Goal: Task Accomplishment & Management: Use online tool/utility

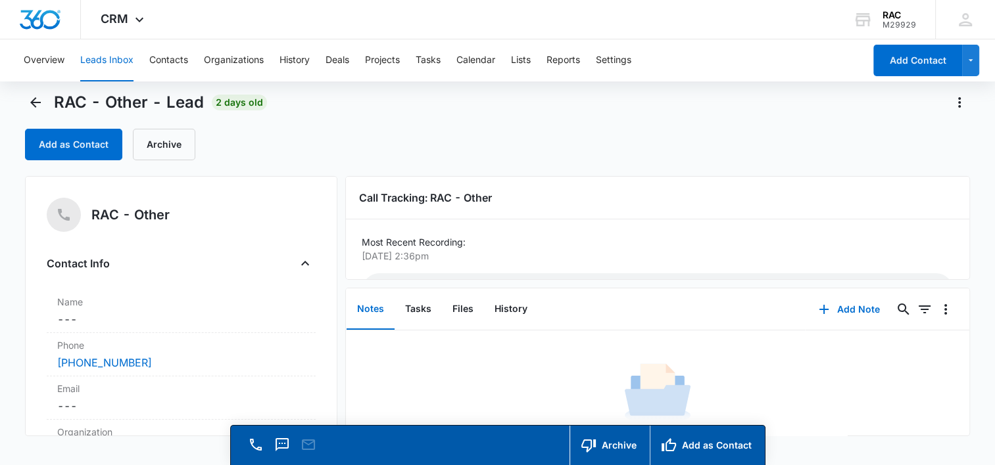
click at [387, 249] on p "[DATE] 2:36pm" at bounding box center [654, 256] width 584 height 14
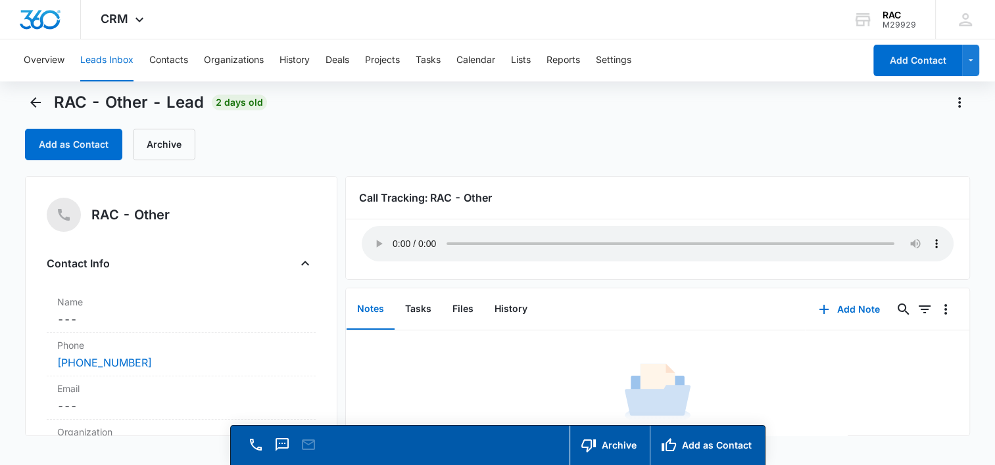
scroll to position [48, 0]
click at [116, 64] on button "Leads Inbox" at bounding box center [106, 60] width 53 height 42
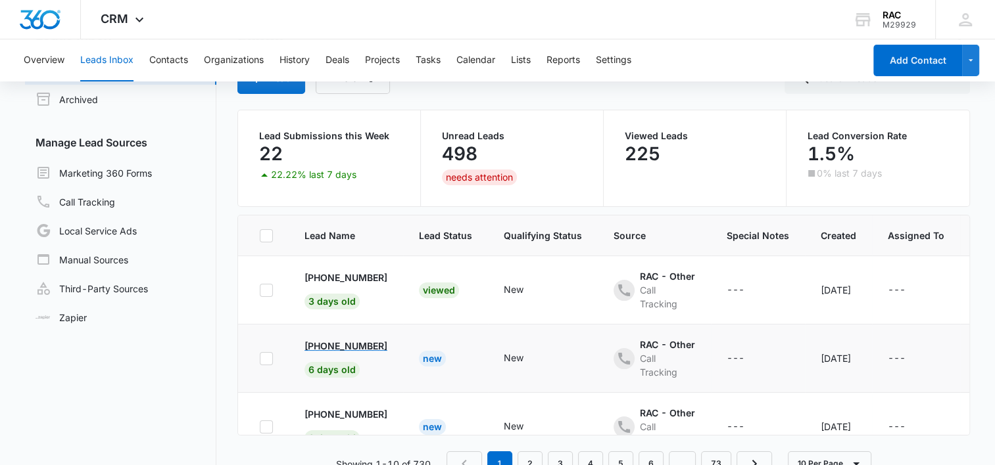
click at [343, 339] on p "[PHONE_NUMBER]" at bounding box center [345, 346] width 83 height 14
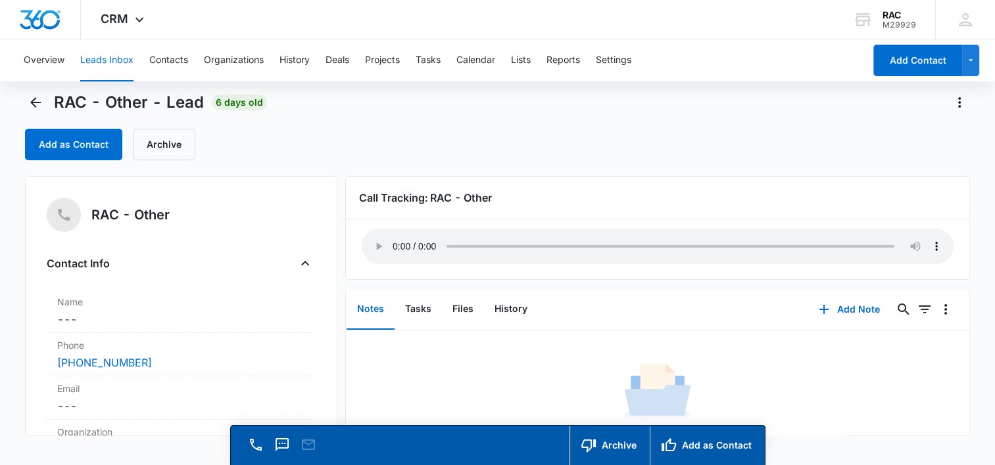
scroll to position [47, 0]
click at [97, 55] on button "Leads Inbox" at bounding box center [106, 60] width 53 height 42
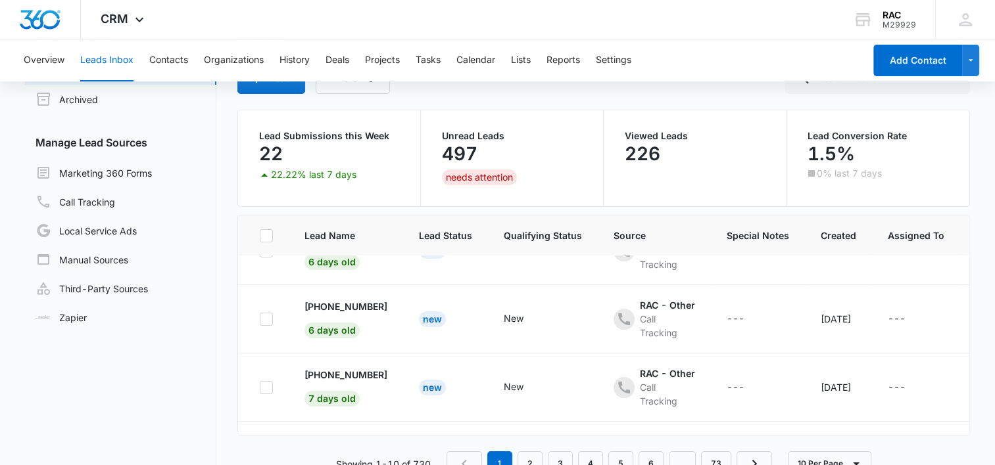
scroll to position [131, 0]
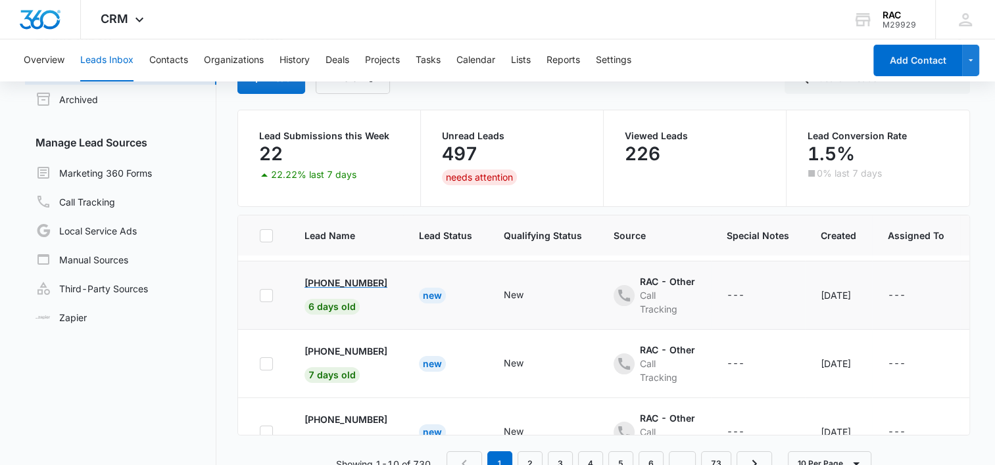
click at [344, 276] on p "[PHONE_NUMBER]" at bounding box center [345, 283] width 83 height 14
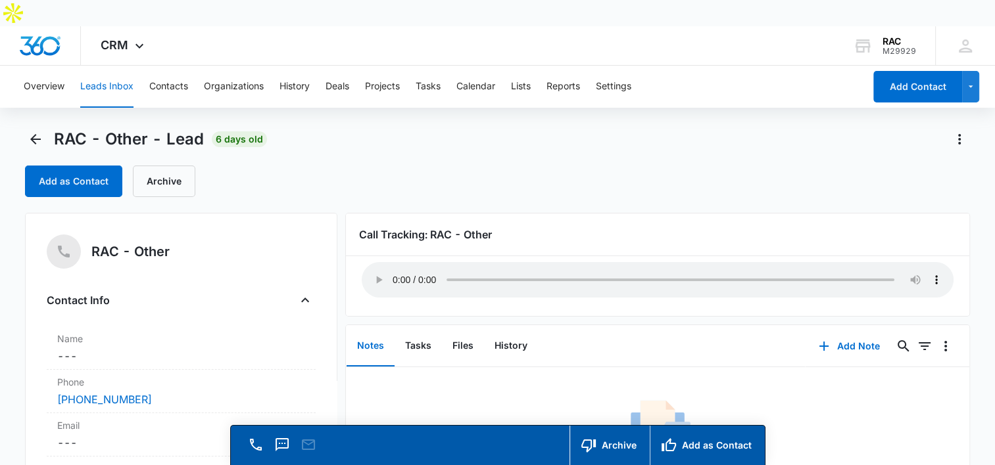
scroll to position [47, 0]
click at [41, 129] on button "Back" at bounding box center [35, 139] width 21 height 21
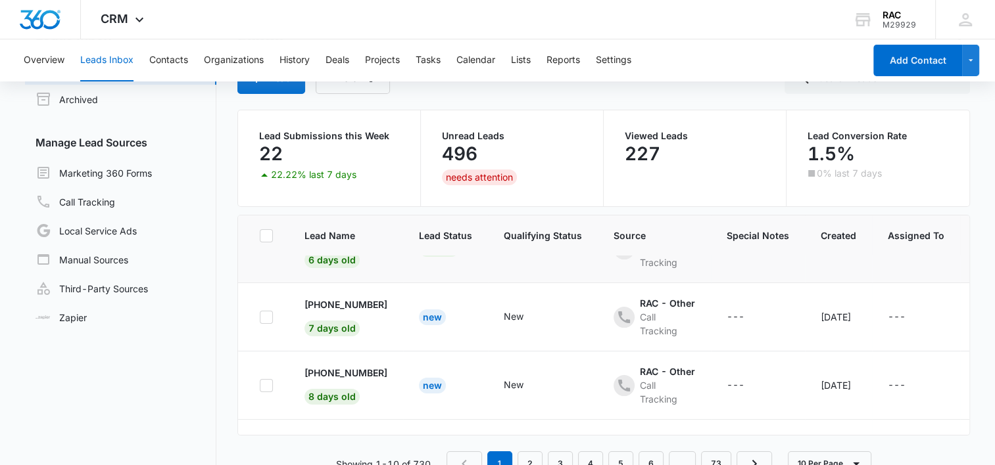
scroll to position [200, 0]
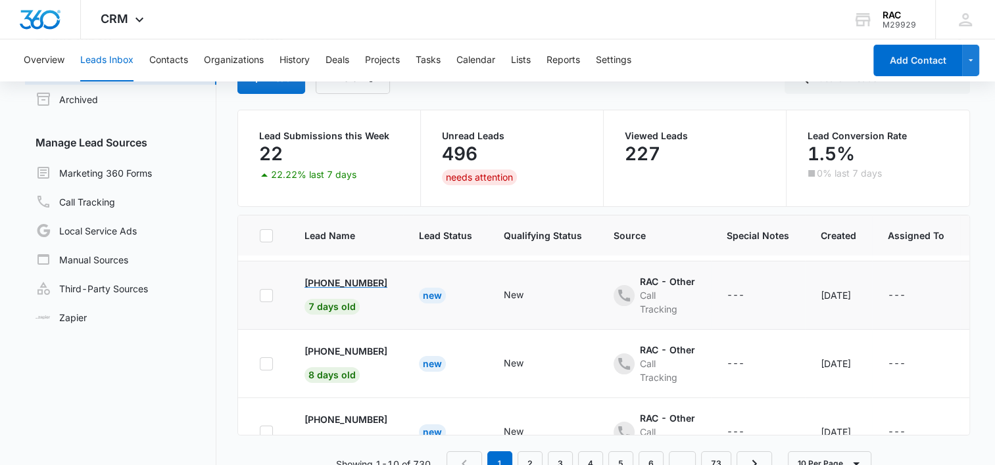
click at [342, 276] on p "[PHONE_NUMBER]" at bounding box center [345, 283] width 83 height 14
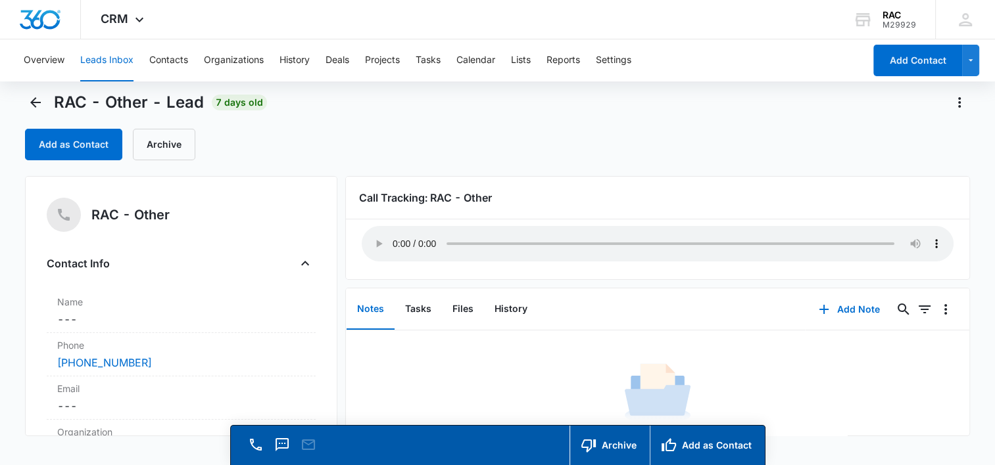
scroll to position [3, 0]
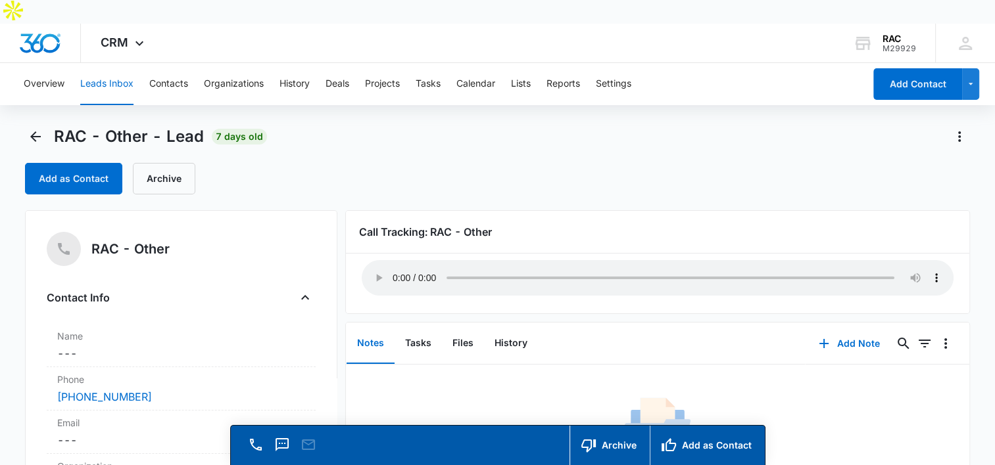
click at [108, 63] on button "Leads Inbox" at bounding box center [106, 84] width 53 height 42
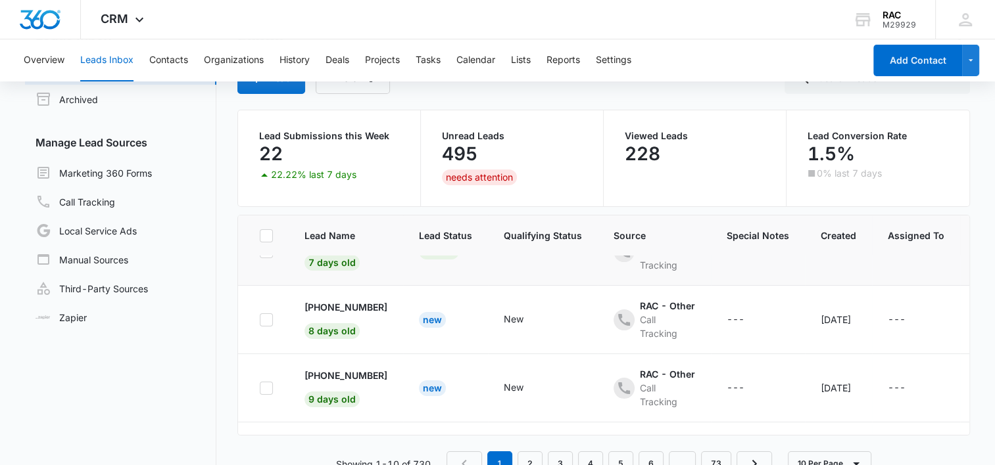
scroll to position [245, 0]
click at [316, 300] on p "[PHONE_NUMBER]" at bounding box center [345, 307] width 83 height 14
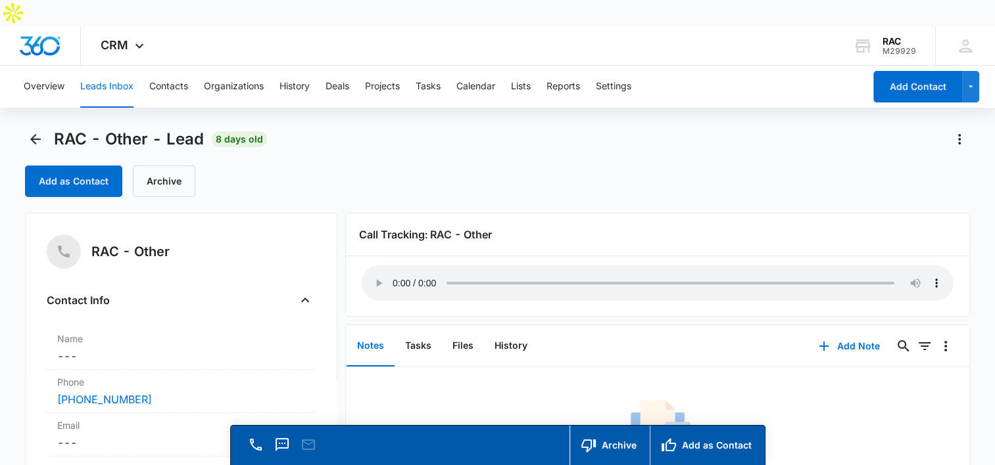
scroll to position [45, 0]
click at [97, 66] on button "Leads Inbox" at bounding box center [106, 87] width 53 height 42
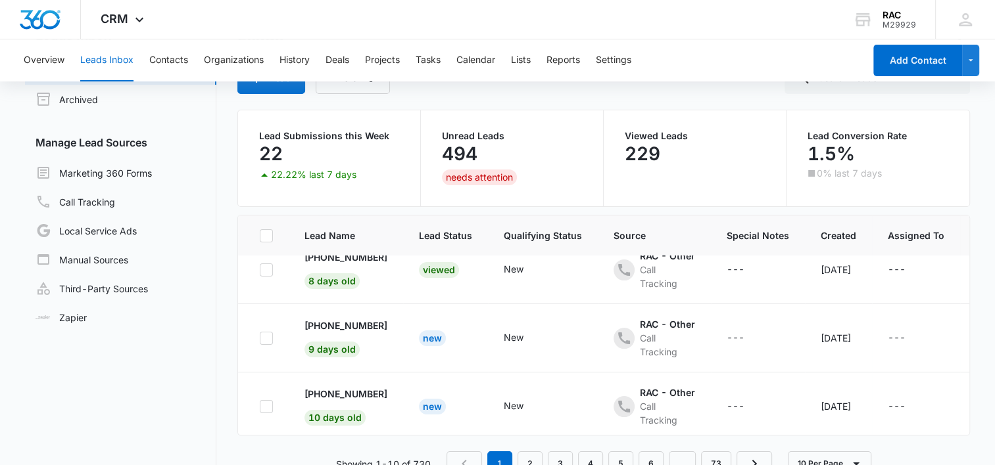
scroll to position [296, 0]
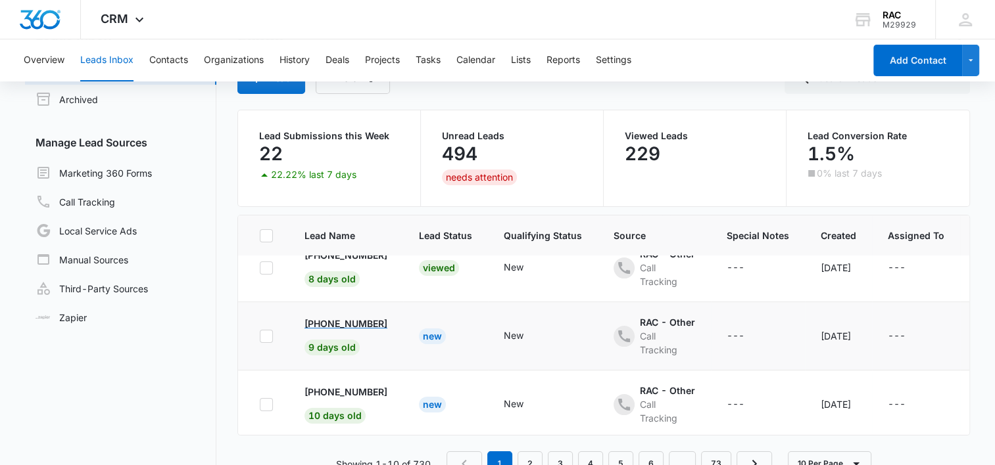
click at [335, 317] on p "[PHONE_NUMBER]" at bounding box center [345, 324] width 83 height 14
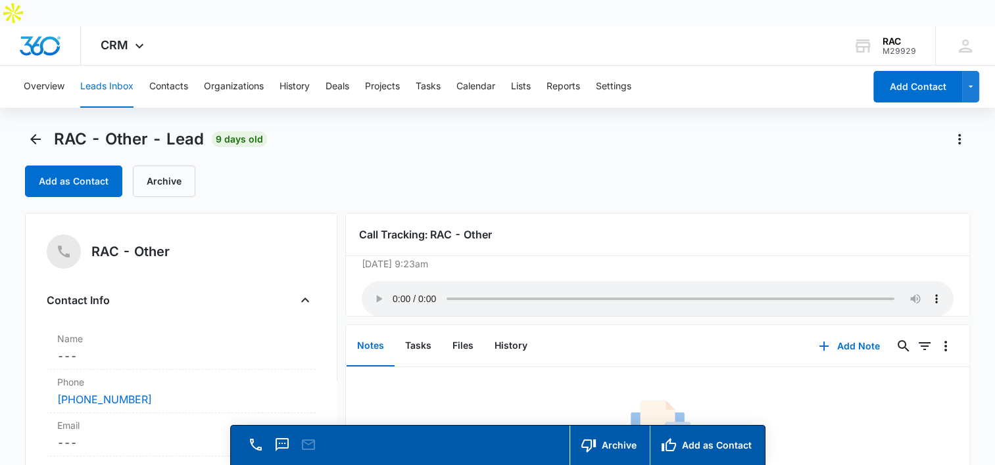
scroll to position [48, 0]
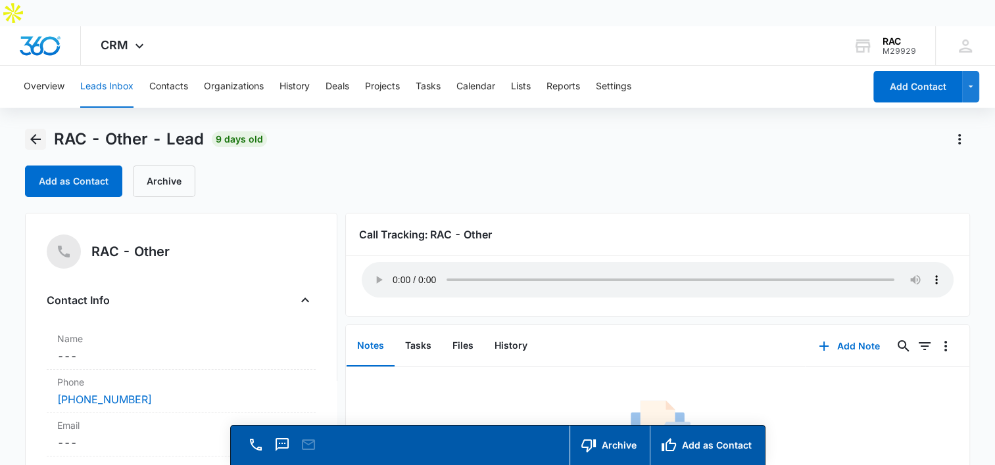
click at [37, 131] on icon "Back" at bounding box center [36, 139] width 16 height 16
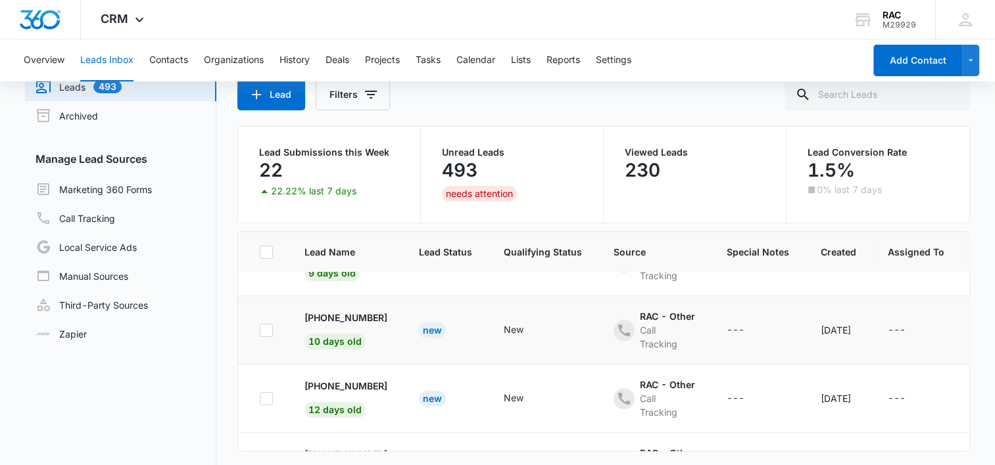
scroll to position [387, 0]
click at [346, 310] on p "[PHONE_NUMBER]" at bounding box center [345, 317] width 83 height 14
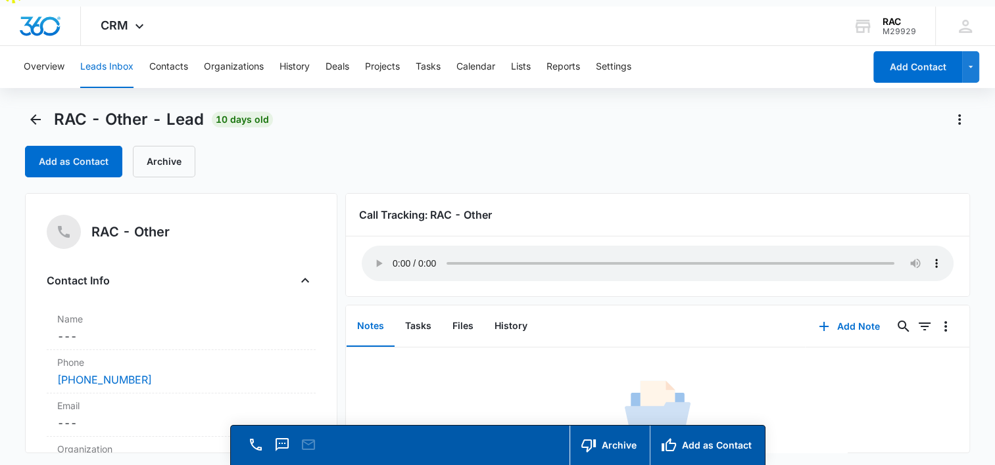
scroll to position [18, 0]
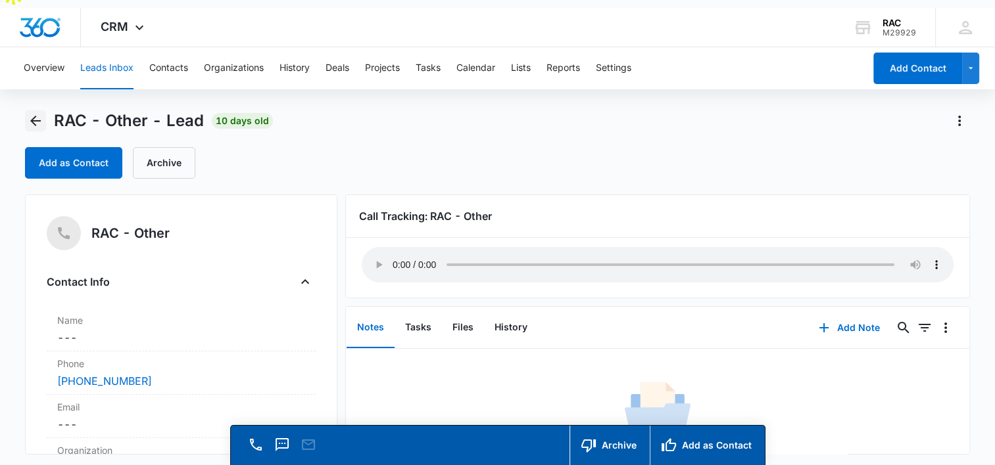
click at [37, 113] on icon "Back" at bounding box center [36, 121] width 16 height 16
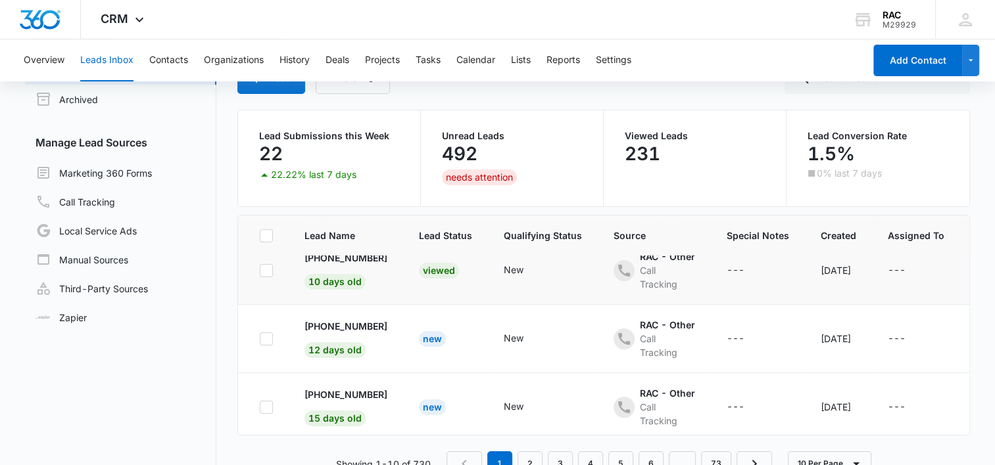
scroll to position [450, 0]
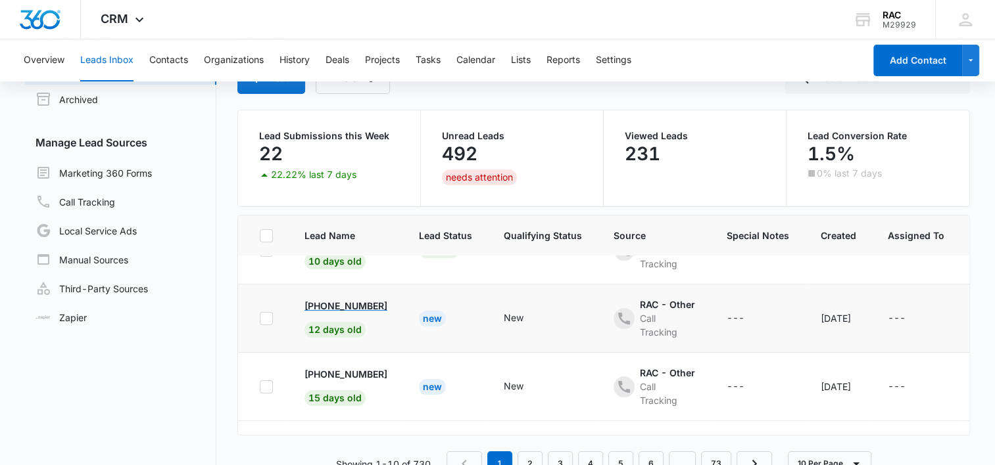
click at [333, 299] on p "[PHONE_NUMBER]" at bounding box center [345, 306] width 83 height 14
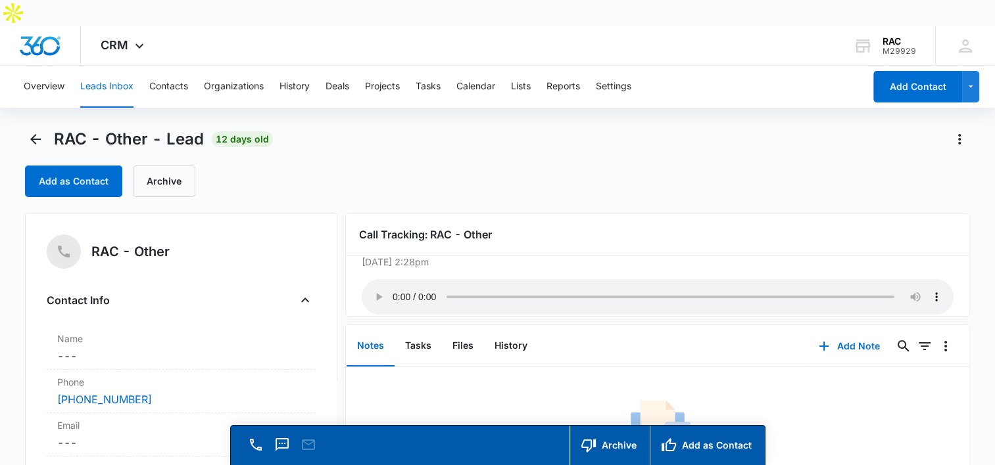
scroll to position [30, 0]
click at [34, 131] on icon "Back" at bounding box center [36, 139] width 16 height 16
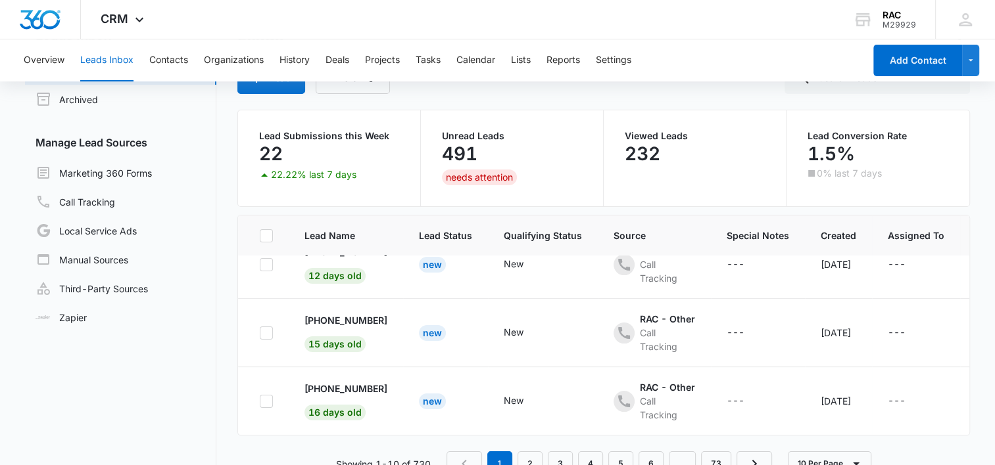
scroll to position [509, 0]
click at [339, 314] on p "[PHONE_NUMBER]" at bounding box center [345, 321] width 83 height 14
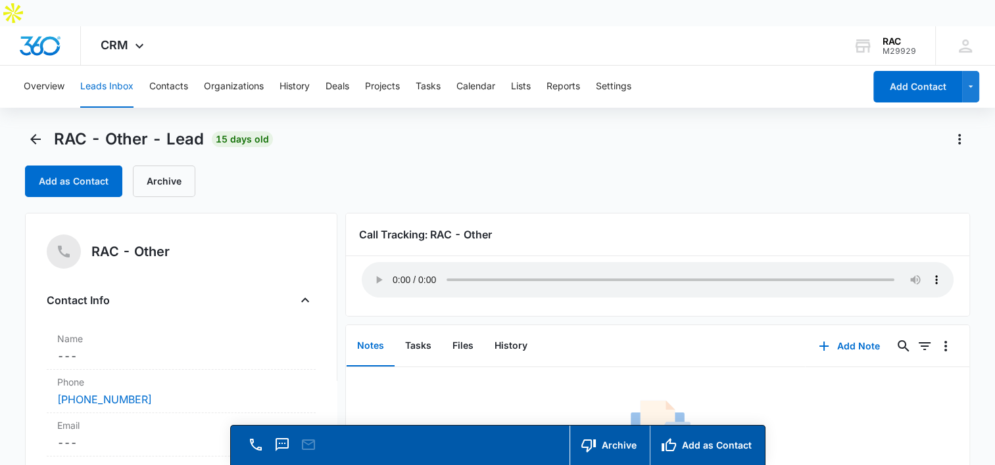
scroll to position [47, 0]
click at [34, 131] on icon "Back" at bounding box center [36, 139] width 16 height 16
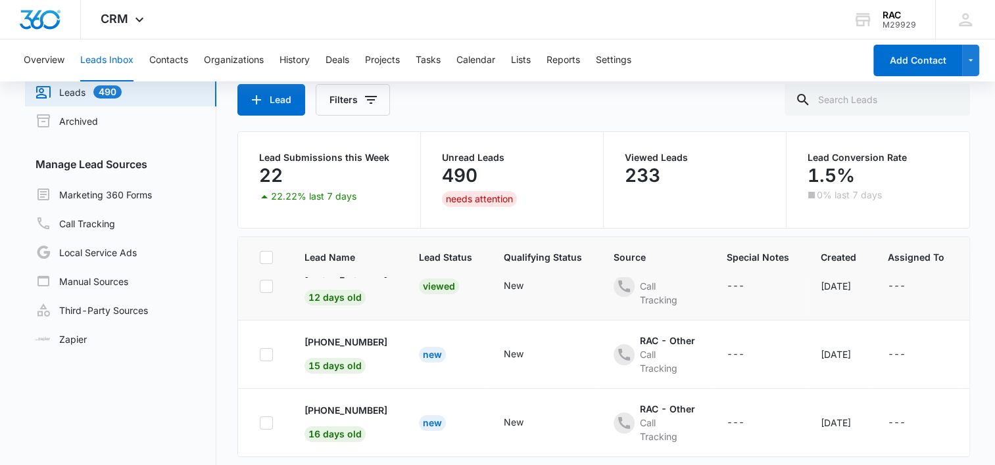
scroll to position [103, 0]
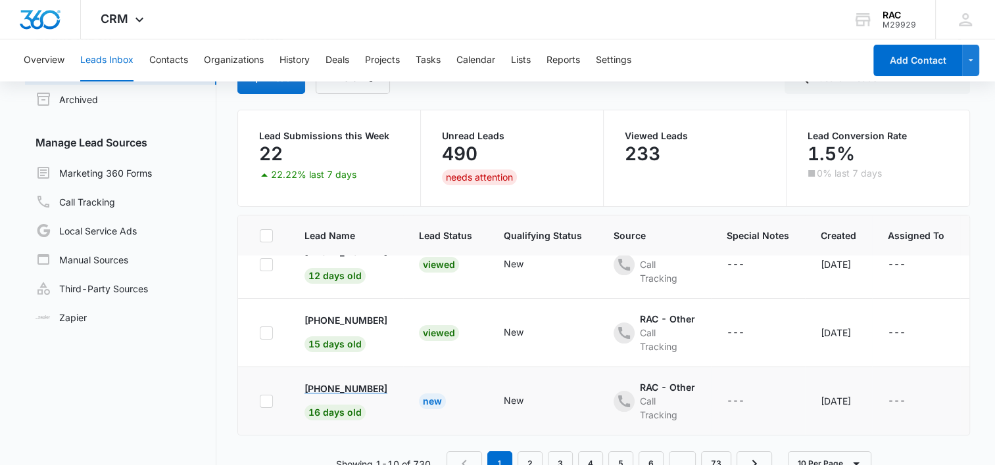
click at [360, 382] on p "[PHONE_NUMBER]" at bounding box center [345, 389] width 83 height 14
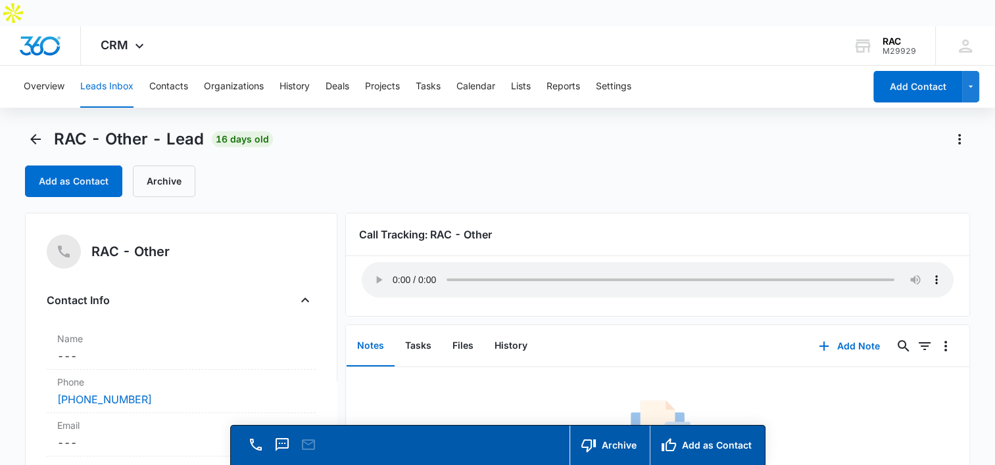
scroll to position [47, 0]
click at [34, 131] on icon "Back" at bounding box center [36, 139] width 16 height 16
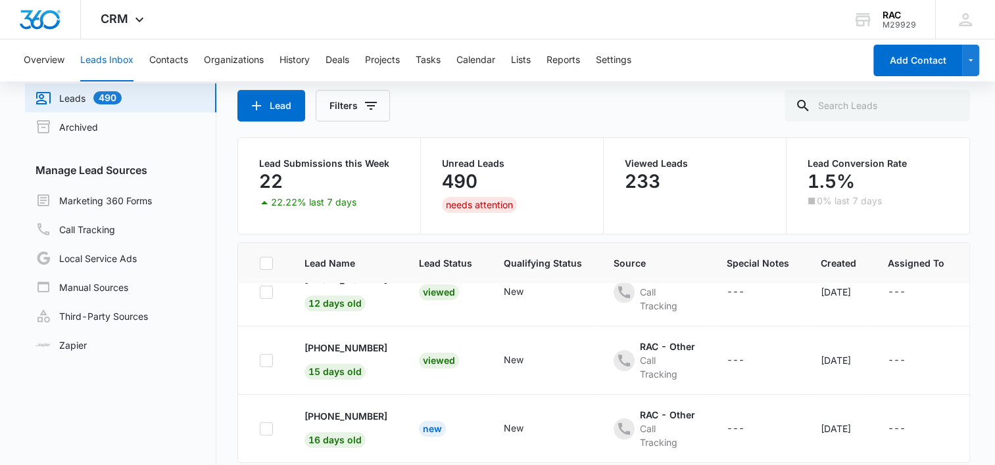
scroll to position [103, 0]
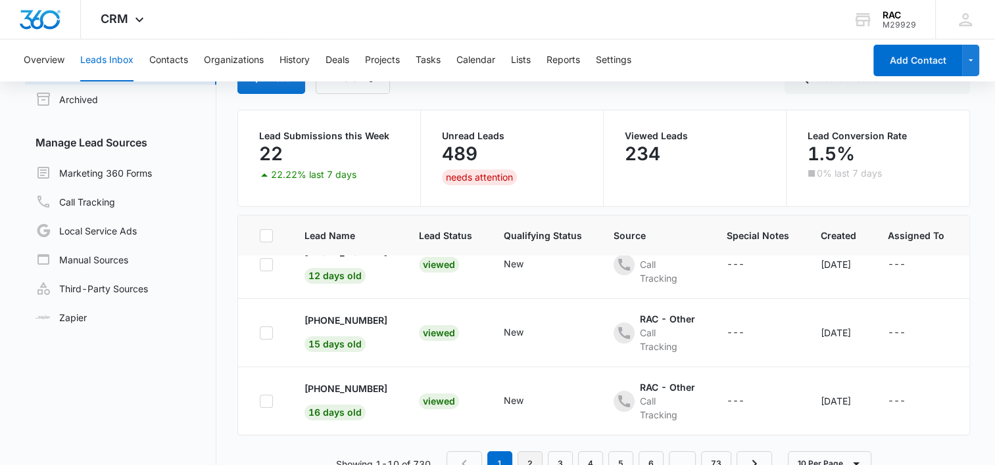
click at [524, 452] on link "2" at bounding box center [529, 464] width 25 height 25
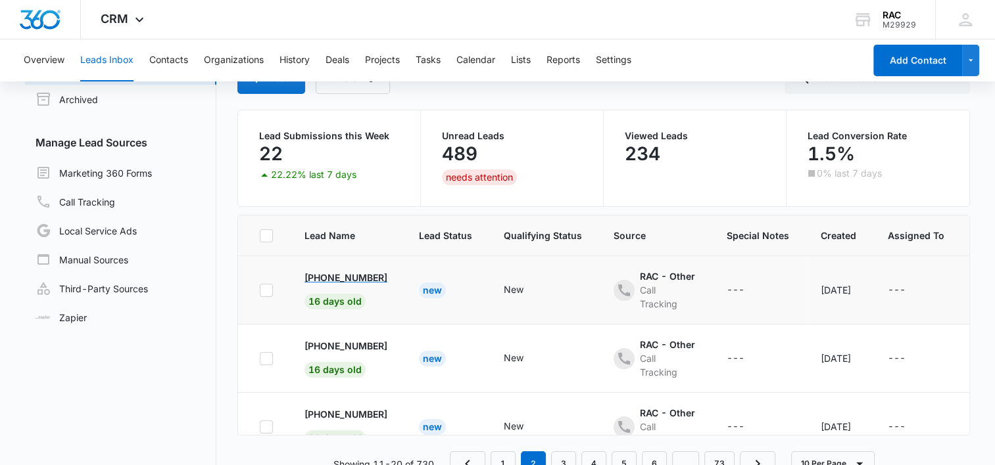
click at [344, 271] on p "[PHONE_NUMBER]" at bounding box center [345, 278] width 83 height 14
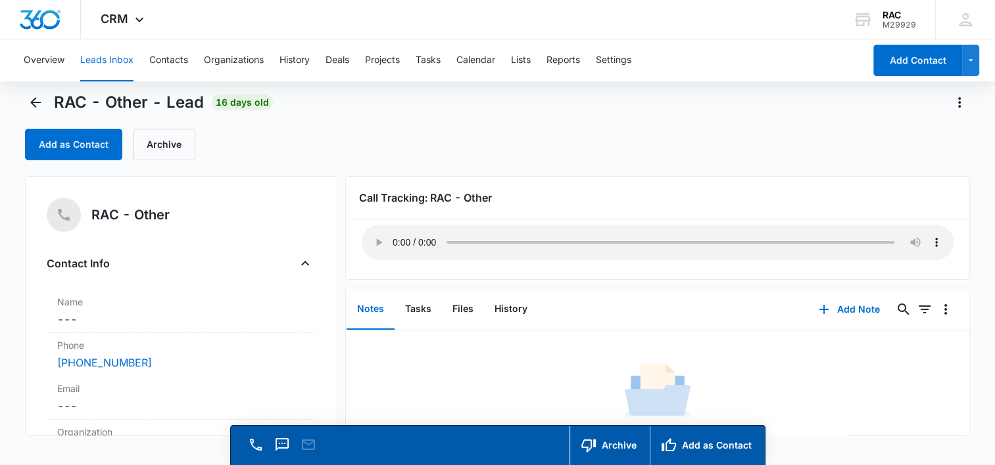
scroll to position [48, 0]
